Goal: Information Seeking & Learning: Learn about a topic

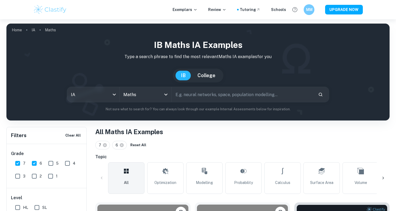
scroll to position [54, 0]
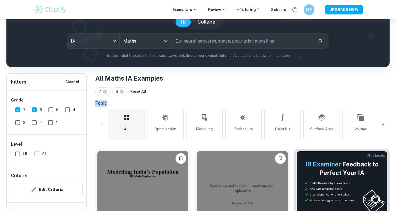
drag, startPoint x: 0, startPoint y: 0, endPoint x: 181, endPoint y: 89, distance: 201.6
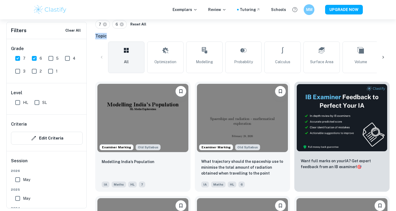
scroll to position [120, 0]
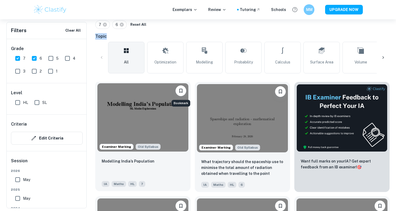
click at [163, 133] on img at bounding box center [142, 117] width 91 height 68
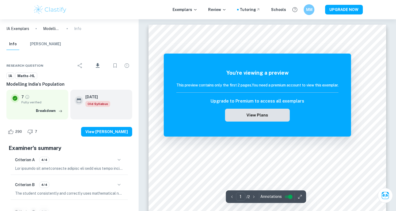
click at [272, 109] on button "View Plans" at bounding box center [257, 115] width 65 height 13
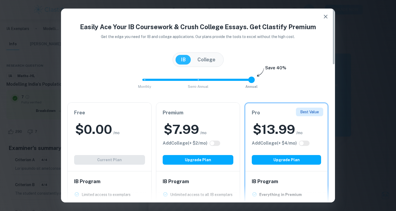
click at [326, 17] on icon "button" at bounding box center [325, 16] width 6 height 6
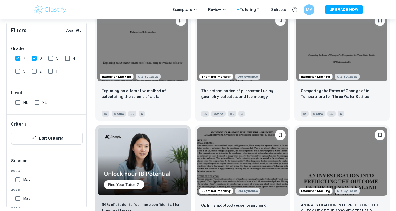
scroll to position [306, 0]
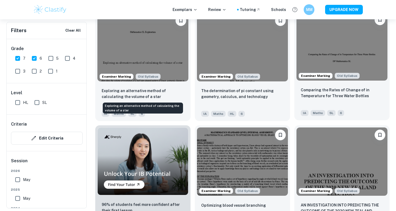
click at [357, 94] on p "Comparing the Rates of Change of in Temperature for Three Water Bottles" at bounding box center [342, 93] width 82 height 12
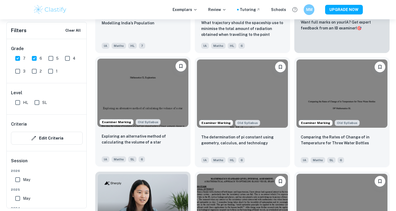
click at [170, 108] on img at bounding box center [142, 93] width 91 height 68
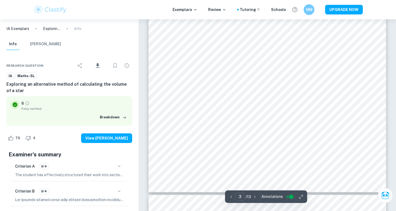
scroll to position [845, 0]
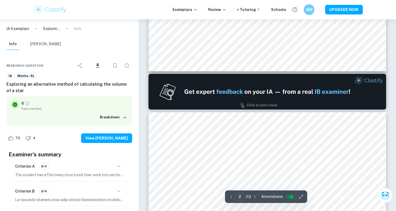
type input "1"
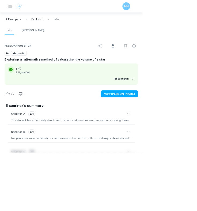
scroll to position [0, 0]
